Goal: Use online tool/utility: Utilize a website feature to perform a specific function

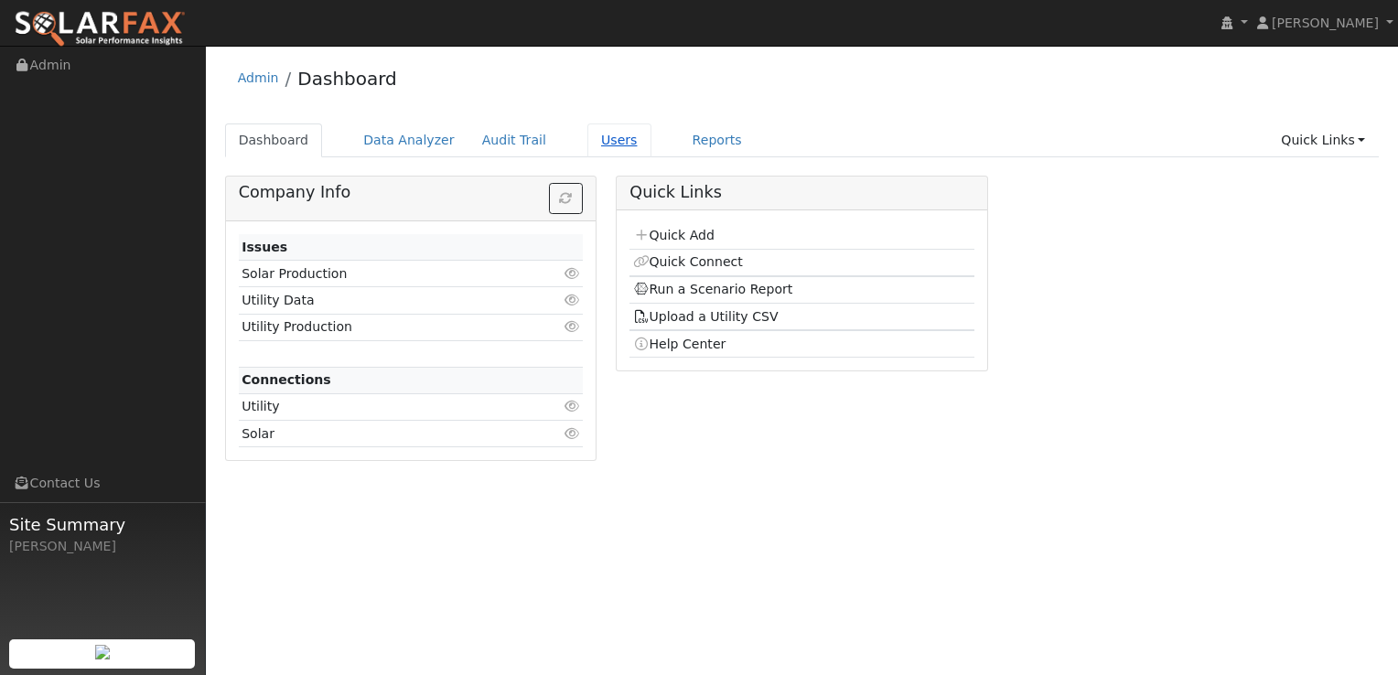
click at [604, 144] on link "Users" at bounding box center [619, 141] width 64 height 34
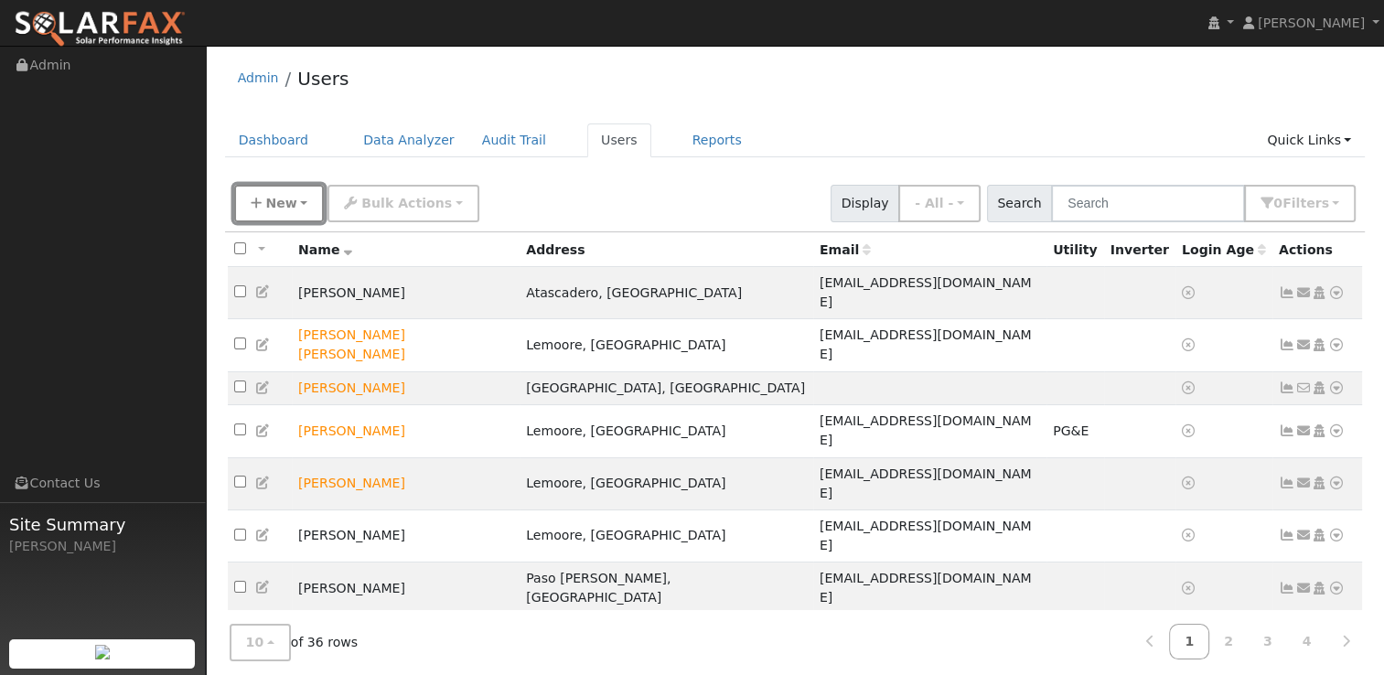
click at [304, 207] on button "New" at bounding box center [279, 204] width 91 height 38
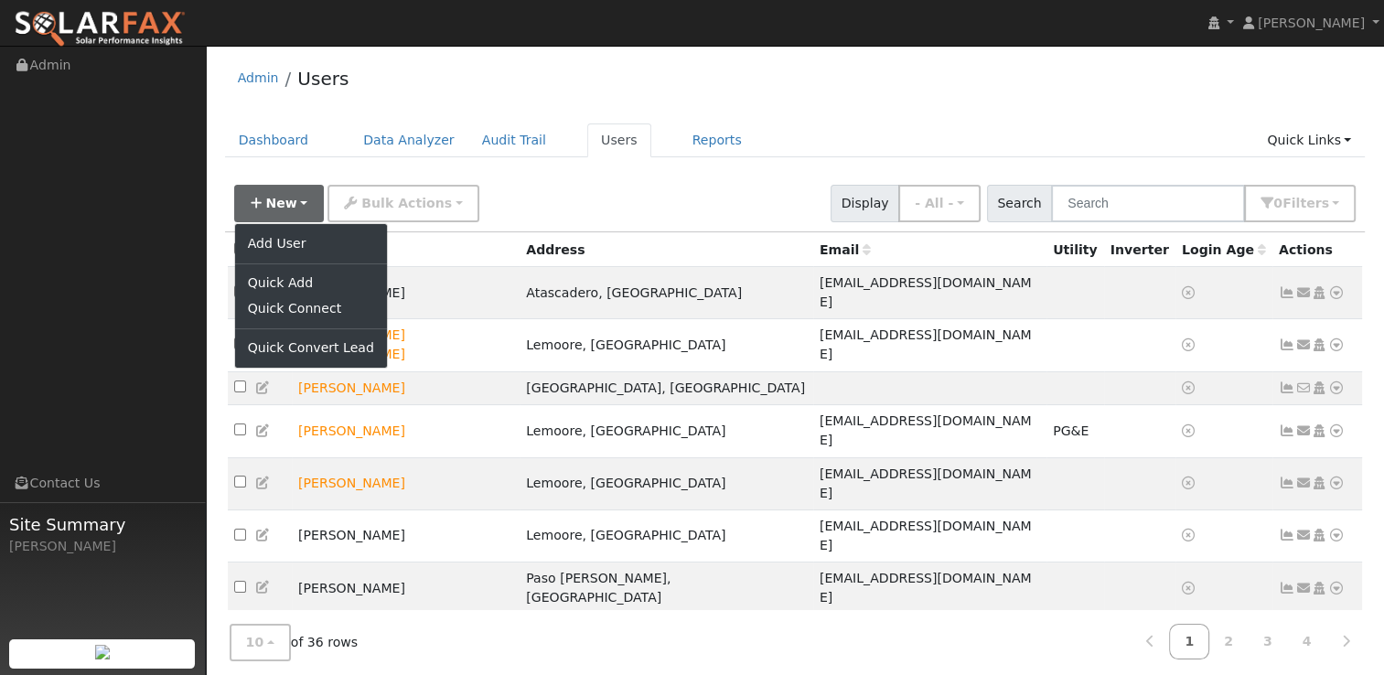
click at [582, 178] on div "New Add User Quick Add Quick Connect Quick Convert Lead Bulk Actions Send Email…" at bounding box center [795, 200] width 1129 height 44
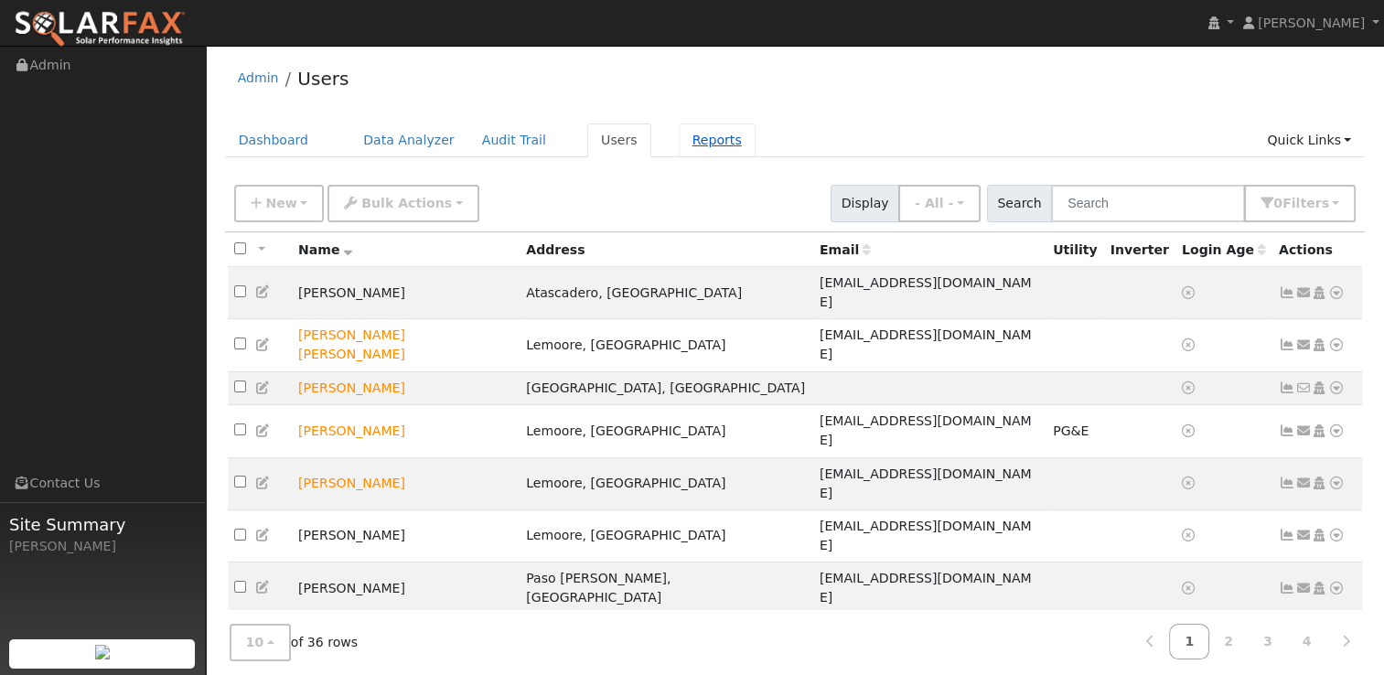
click at [679, 143] on link "Reports" at bounding box center [717, 141] width 77 height 34
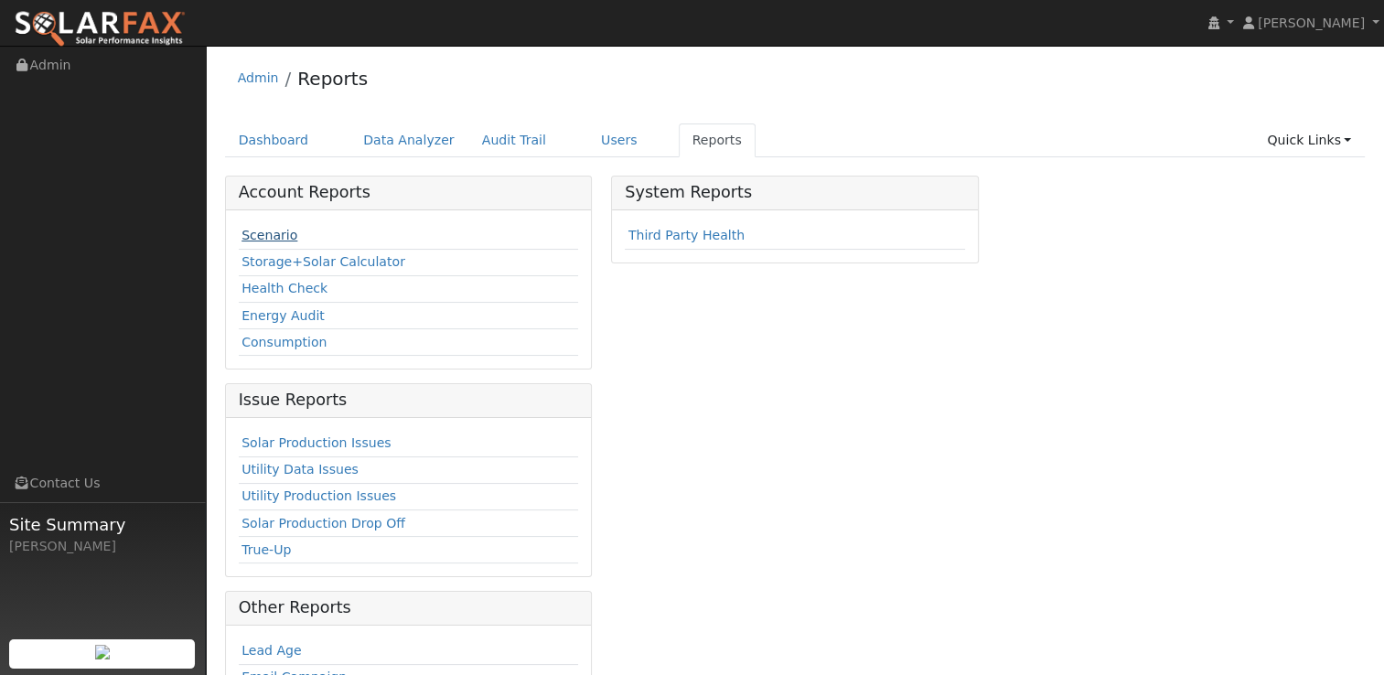
click at [278, 238] on link "Scenario" at bounding box center [270, 235] width 56 height 15
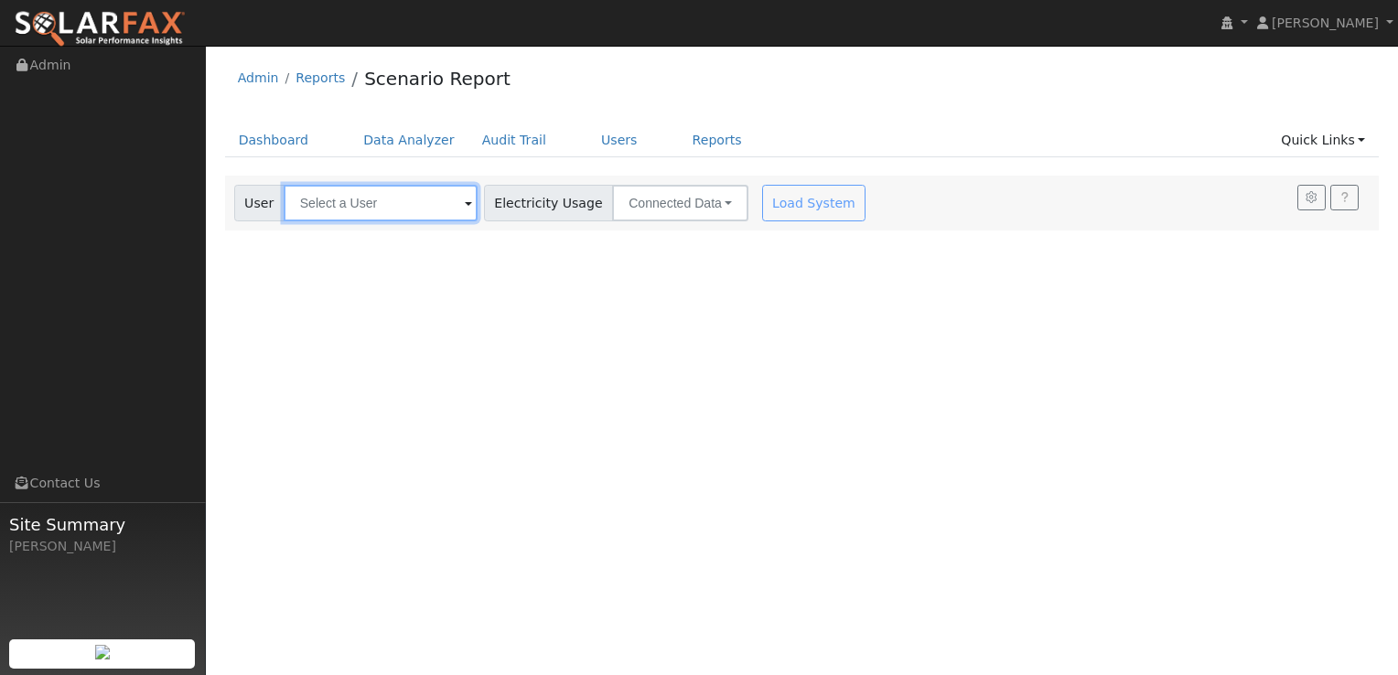
click at [416, 199] on input "text" at bounding box center [381, 203] width 194 height 37
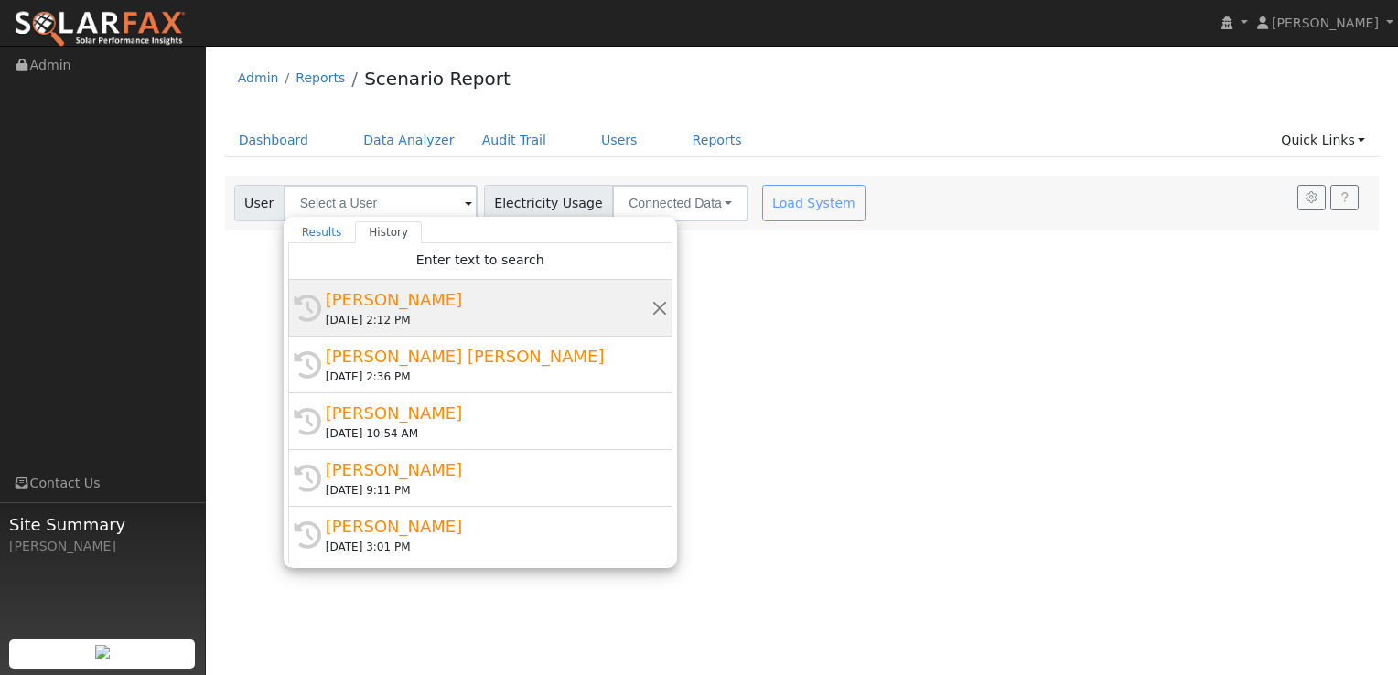
click at [397, 313] on div "08/19/2025 2:12 PM" at bounding box center [489, 320] width 326 height 16
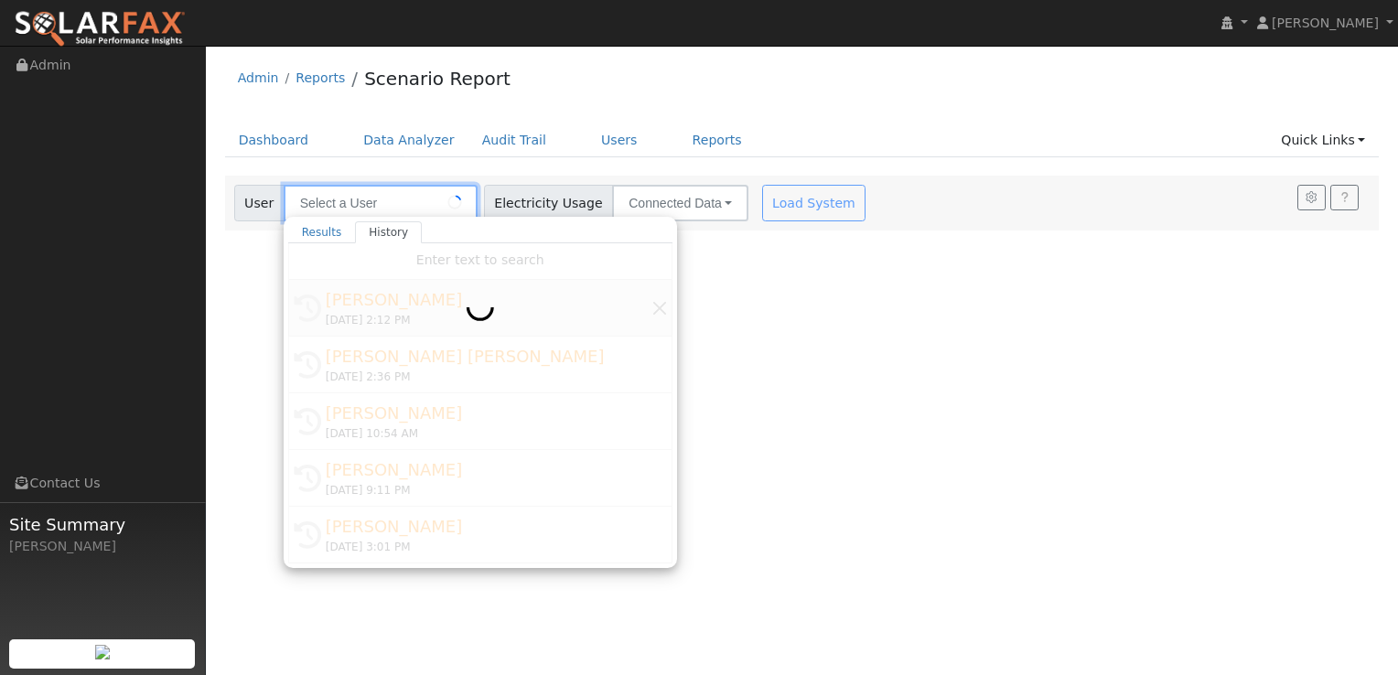
type input "Brianna Jones"
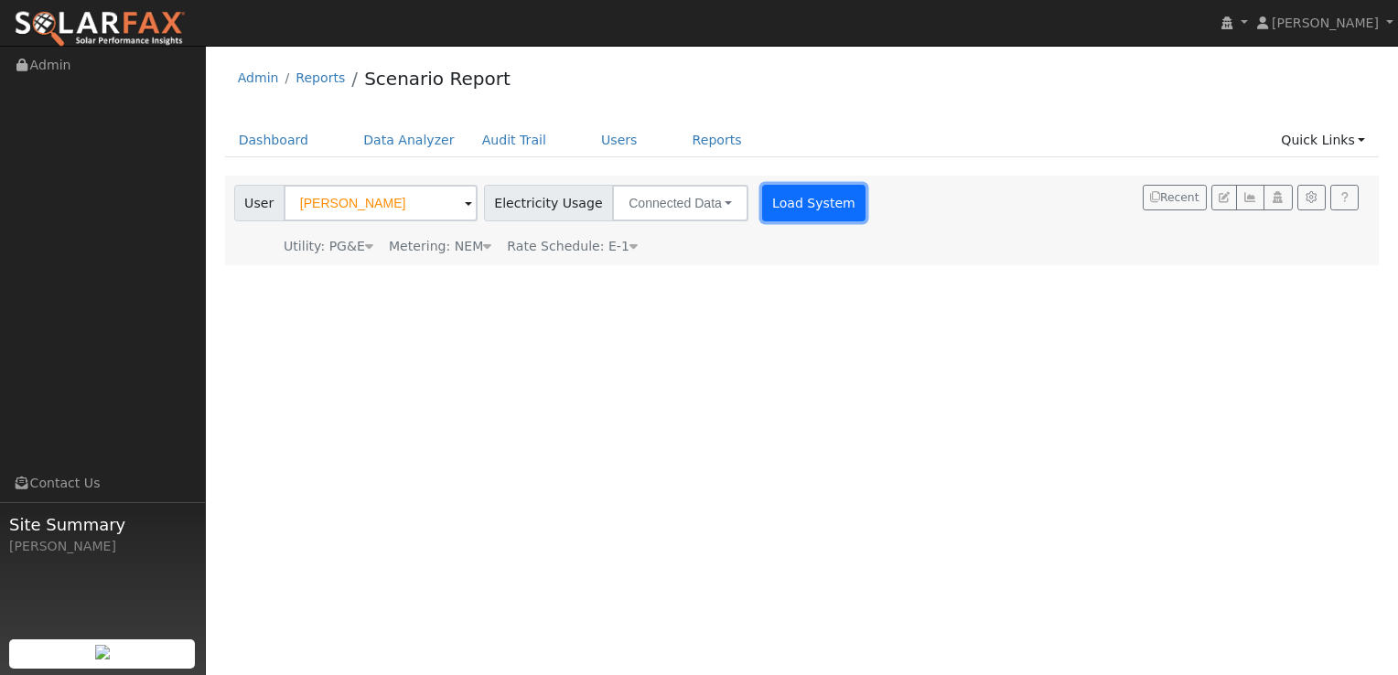
click at [801, 200] on button "Load System" at bounding box center [814, 203] width 104 height 37
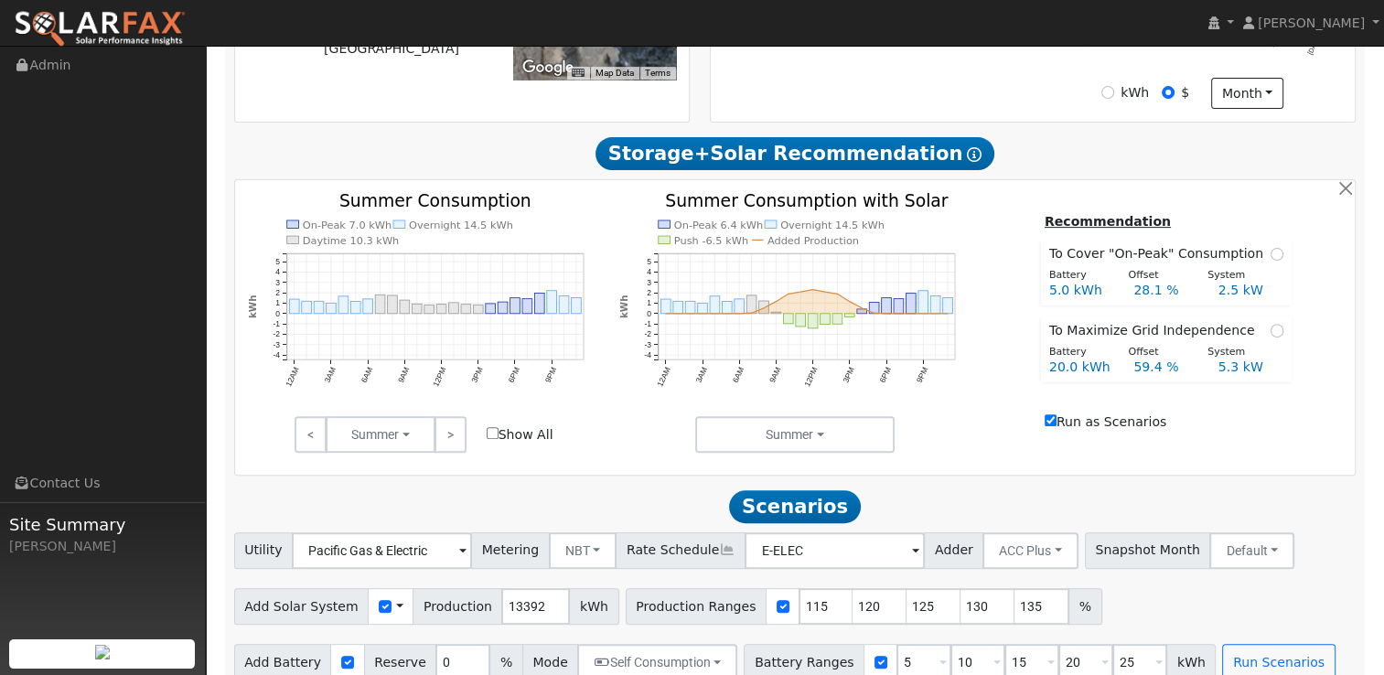
scroll to position [575, 0]
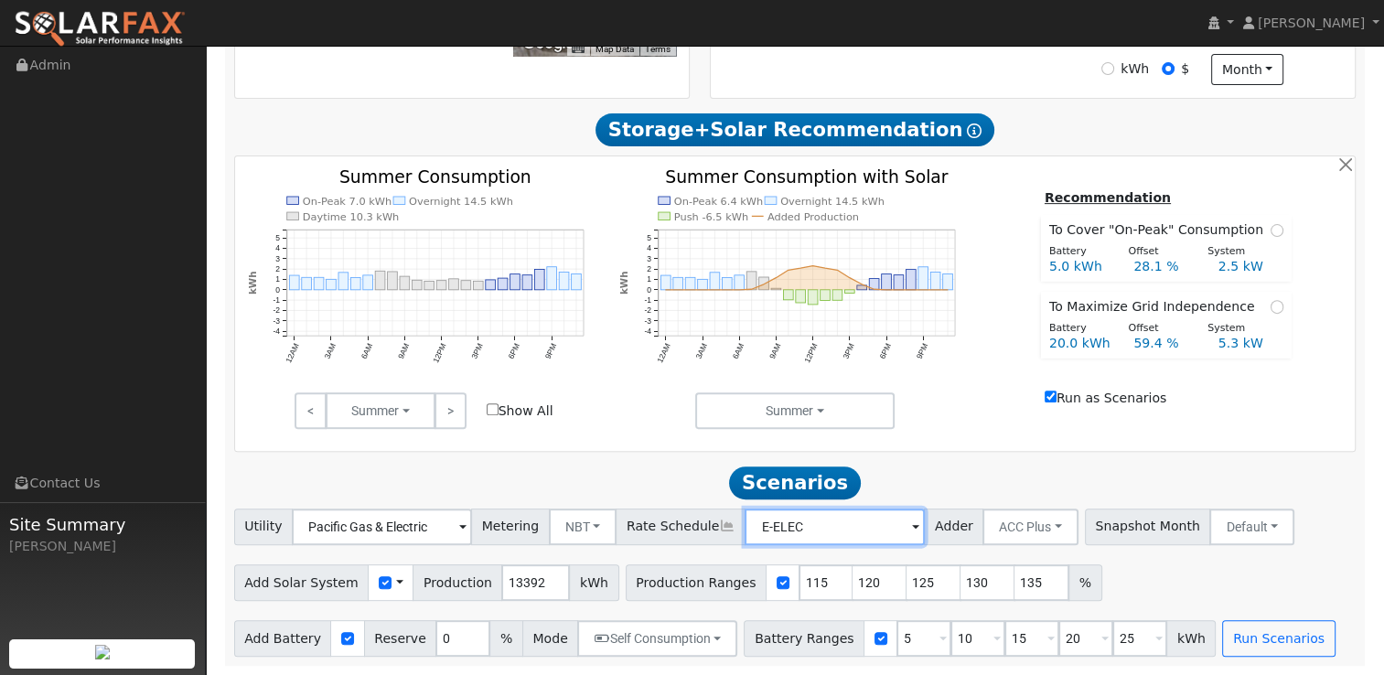
click at [472, 525] on input "E-ELEC" at bounding box center [382, 527] width 180 height 37
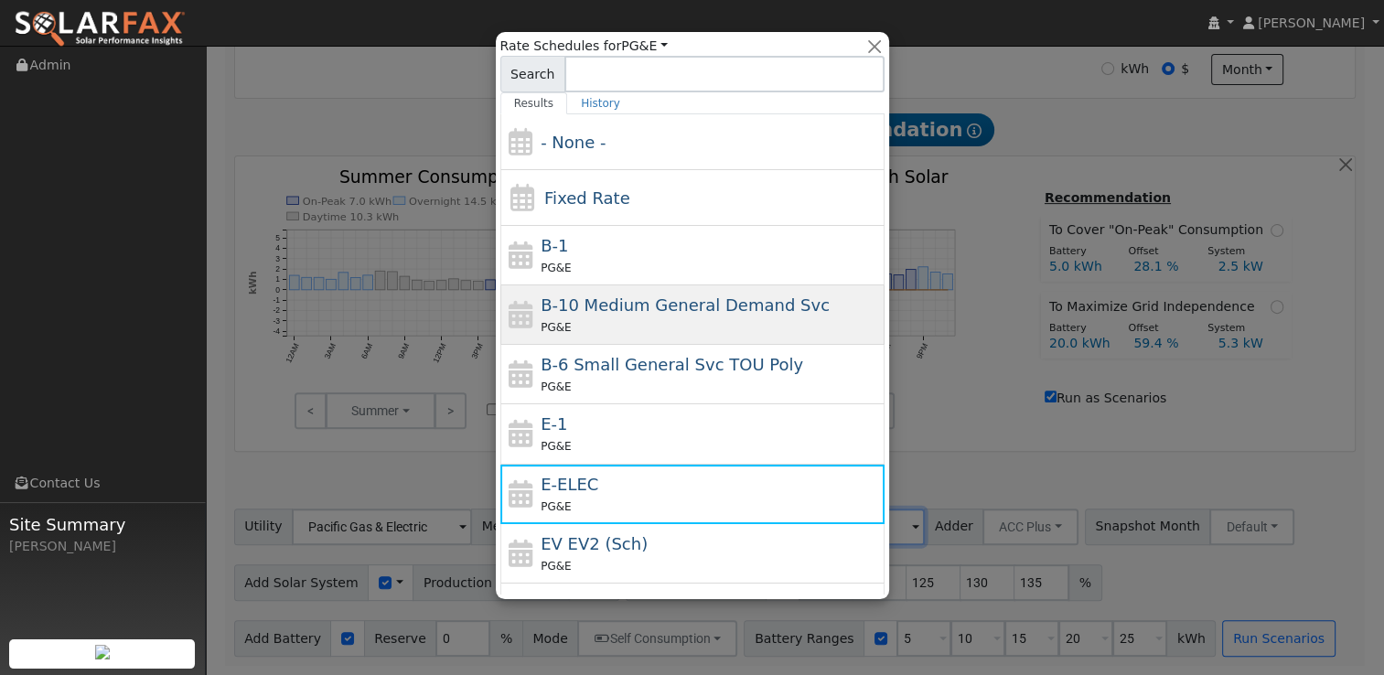
scroll to position [198, 0]
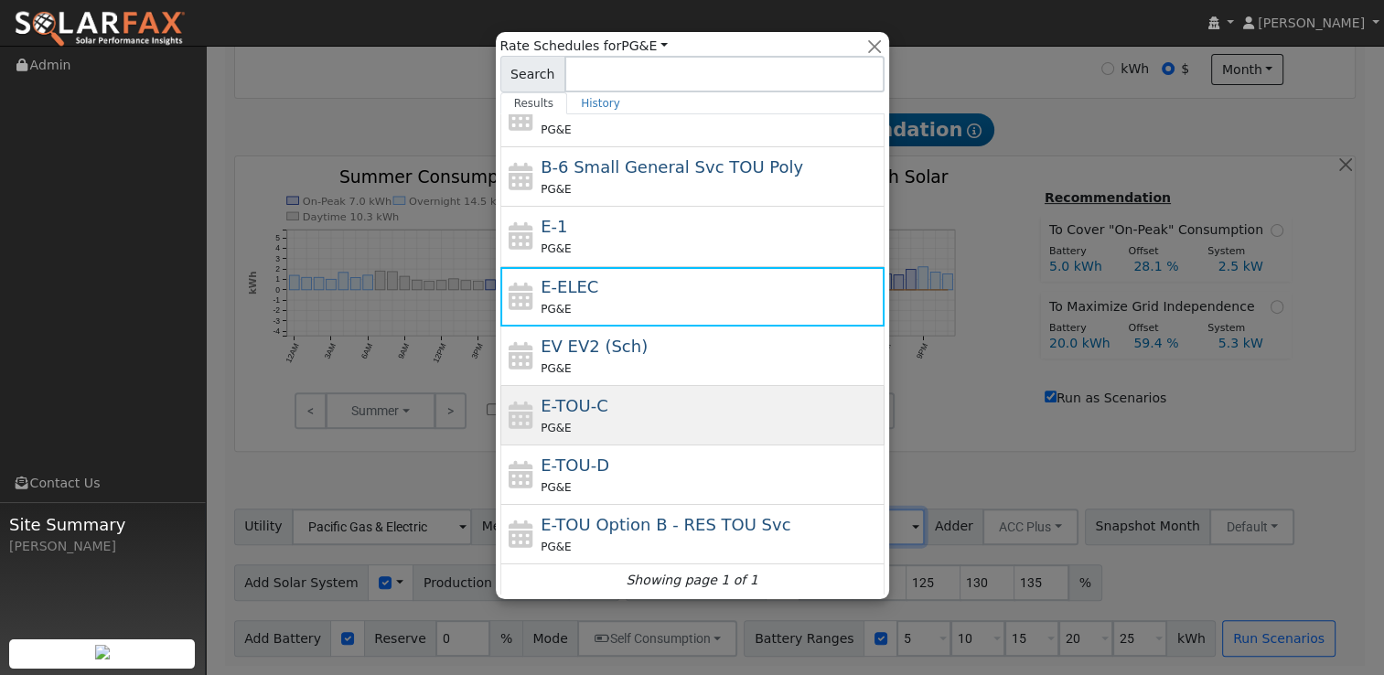
click at [654, 419] on div "PG&E" at bounding box center [710, 427] width 339 height 19
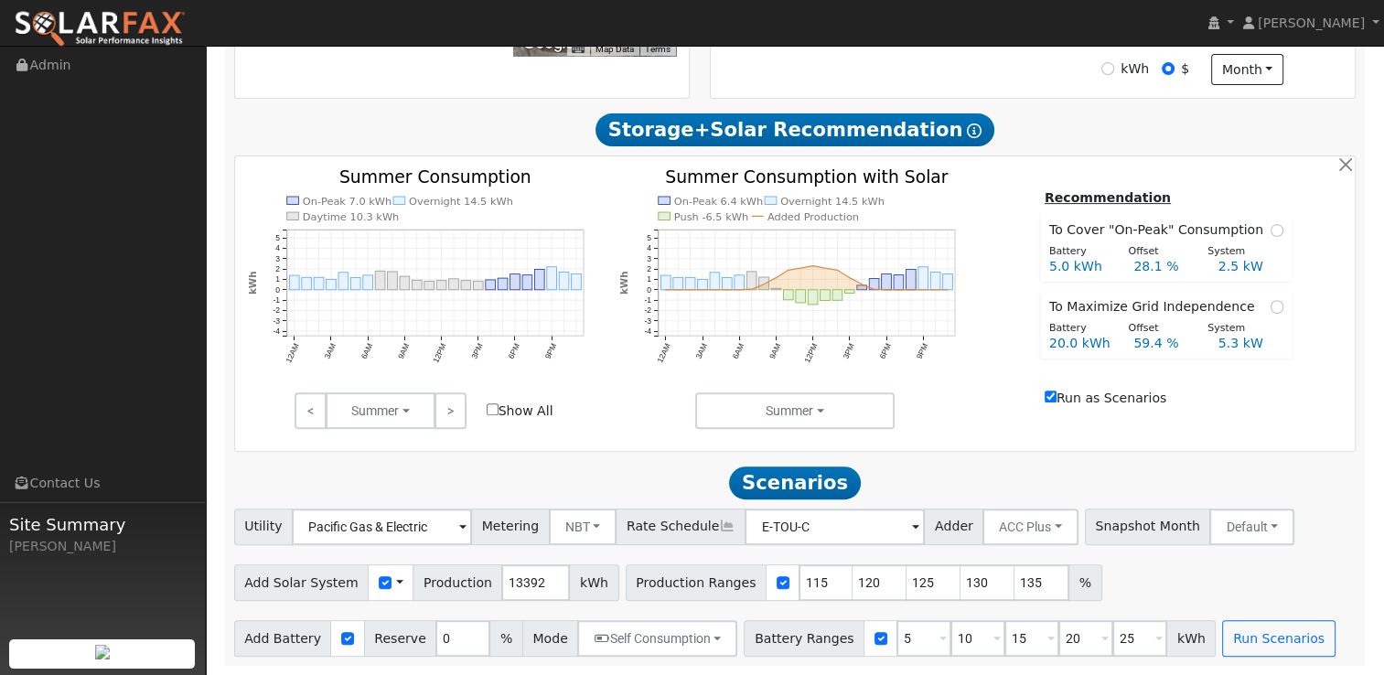
type input "E-TOU-C"
click at [588, 532] on button "NBT" at bounding box center [583, 527] width 69 height 37
click at [551, 555] on link "NEM" at bounding box center [597, 567] width 127 height 26
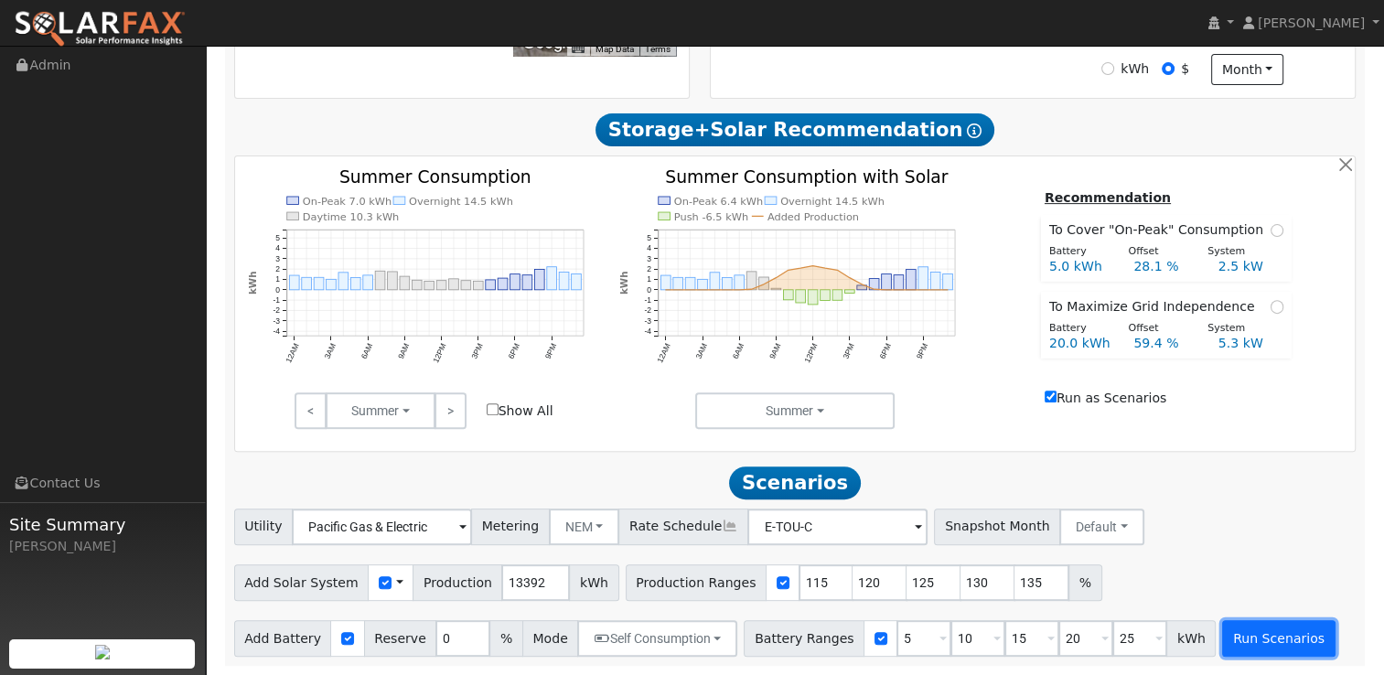
click at [1222, 625] on button "Run Scenarios" at bounding box center [1278, 638] width 113 height 37
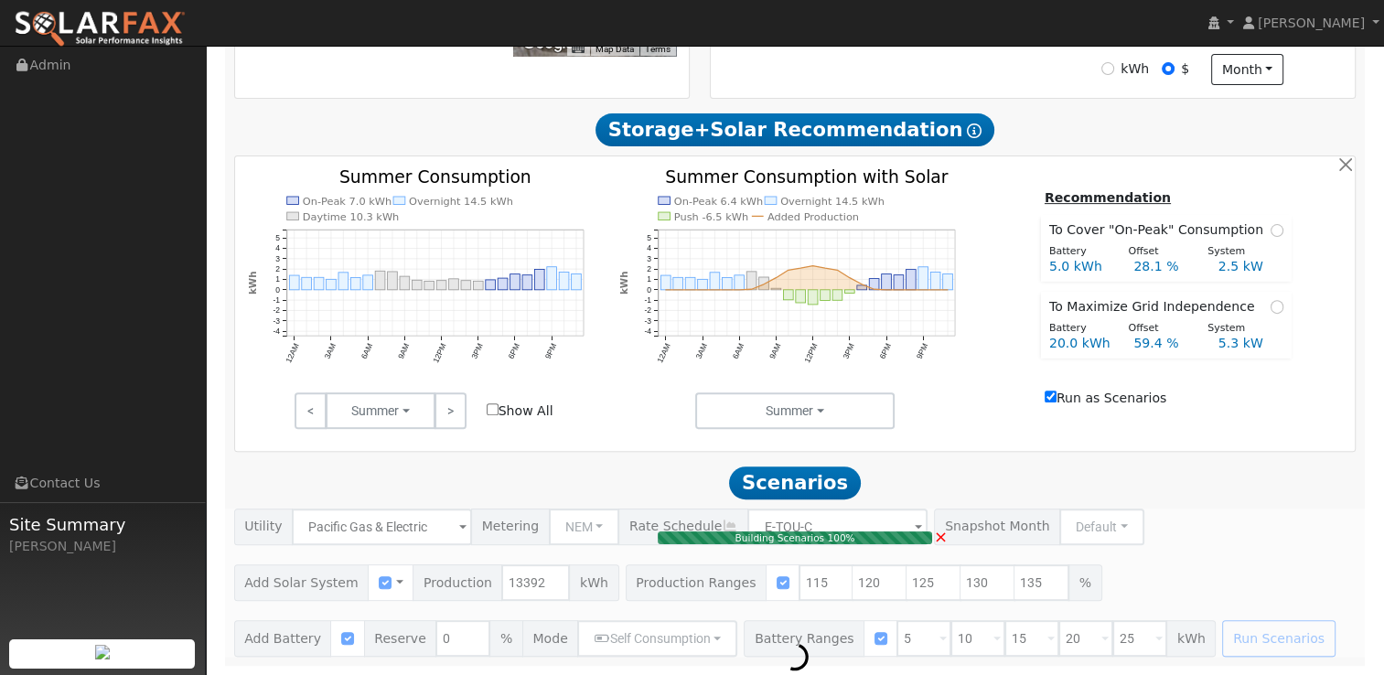
type input "10.3"
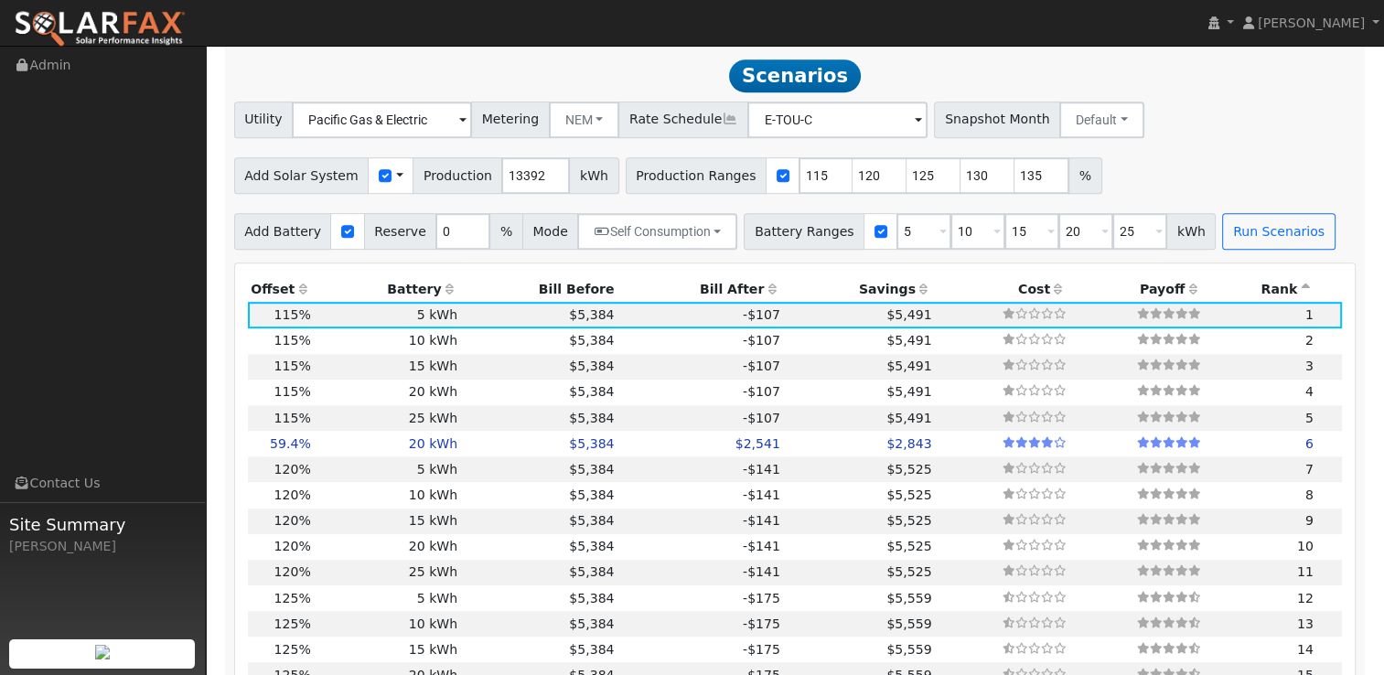
scroll to position [985, 0]
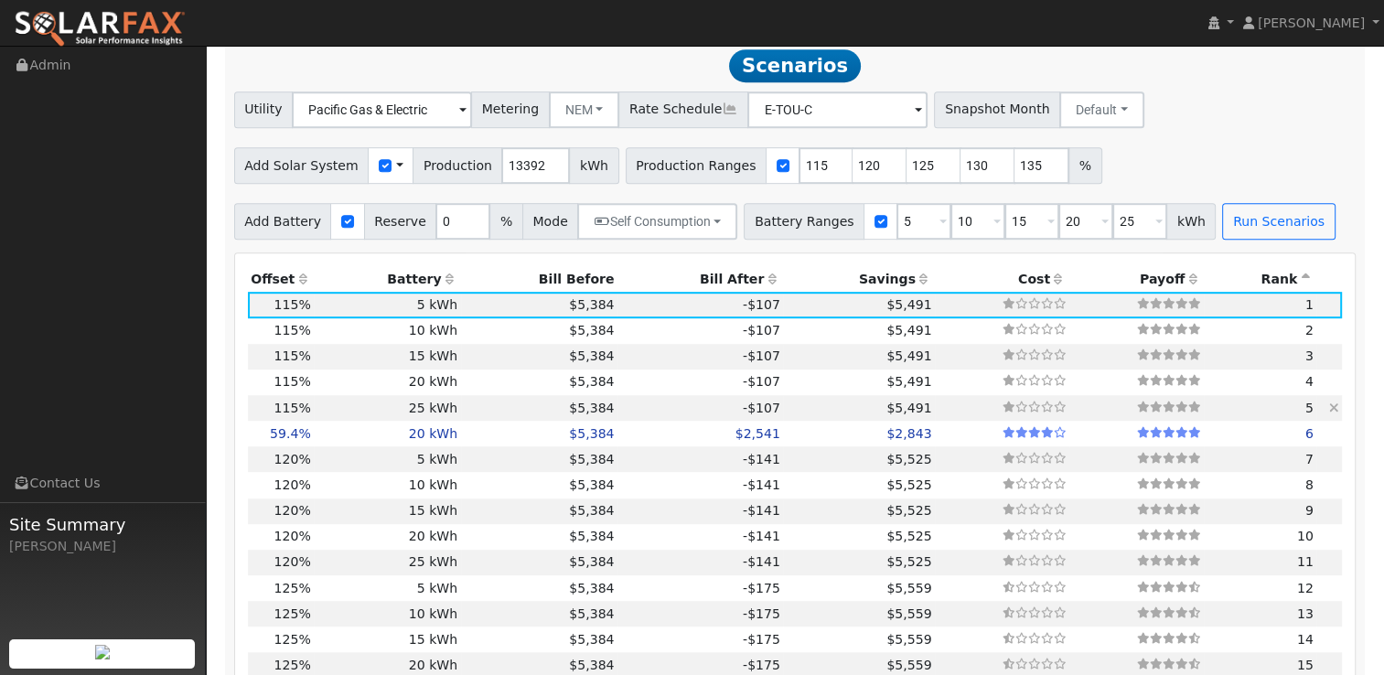
click at [425, 419] on td "25 kWh" at bounding box center [387, 408] width 146 height 26
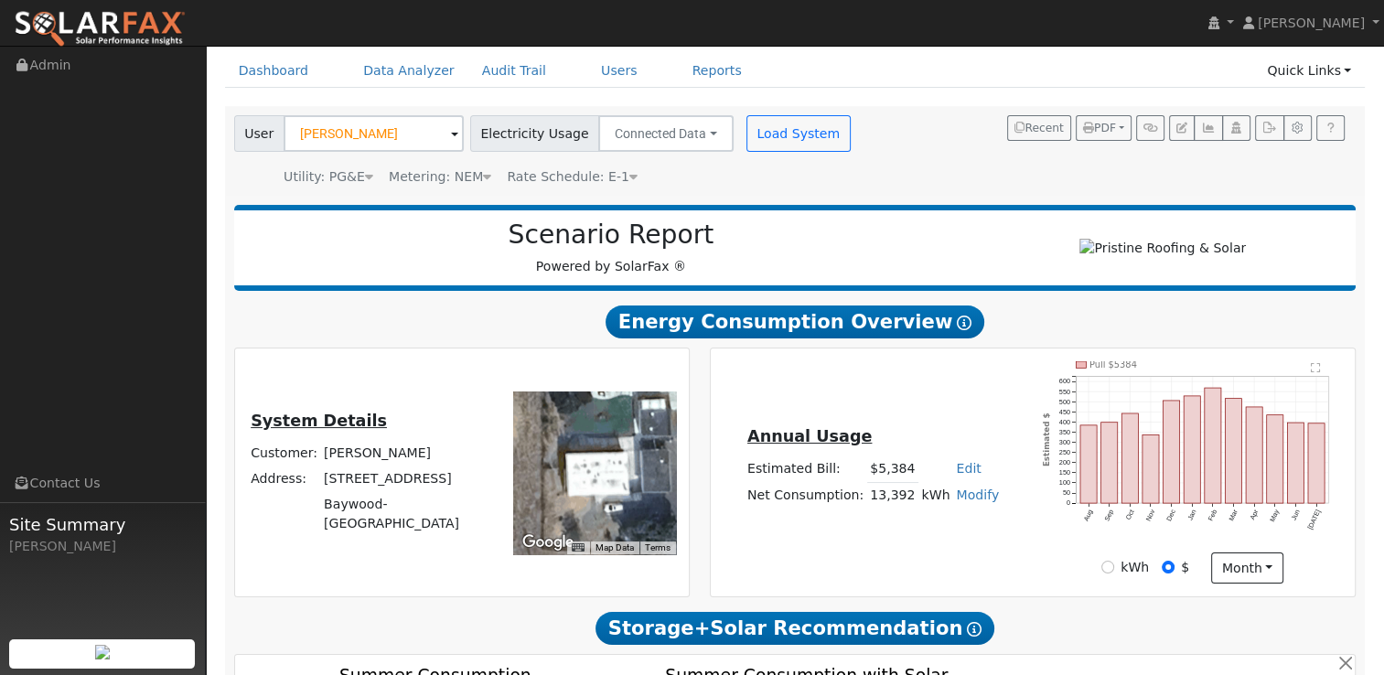
scroll to position [0, 0]
